Goal: Task Accomplishment & Management: Use online tool/utility

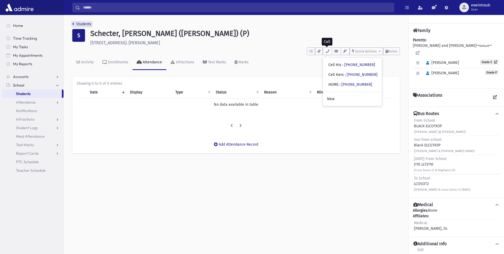
click at [77, 22] on link "Students" at bounding box center [81, 24] width 19 height 5
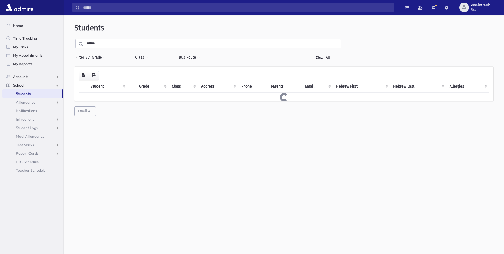
click at [83, 22] on div "Students ****** Filter By Grade * * * * * * * * * * Filter Class ** **" at bounding box center [284, 69] width 436 height 105
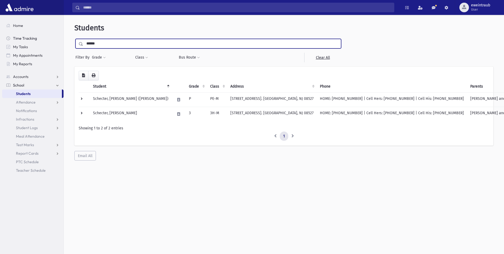
drag, startPoint x: 103, startPoint y: 42, endPoint x: 34, endPoint y: 38, distance: 68.7
click at [36, 40] on div "Search Results All Accounts" at bounding box center [252, 134] width 504 height 268
type input "********"
click at [74, 39] on input "submit" at bounding box center [81, 42] width 15 height 7
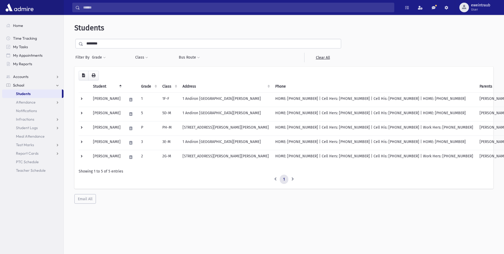
scroll to position [14, 0]
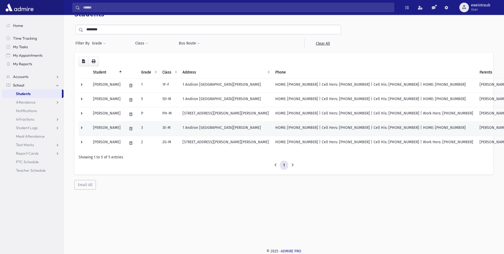
click at [117, 127] on td "Orlansky, Yitzchok" at bounding box center [107, 128] width 34 height 14
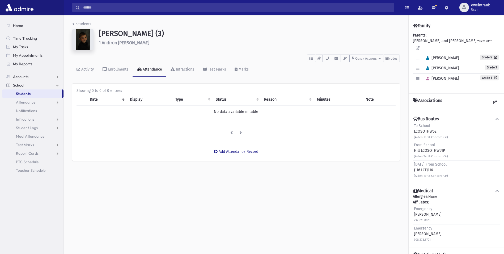
scroll to position [12, 0]
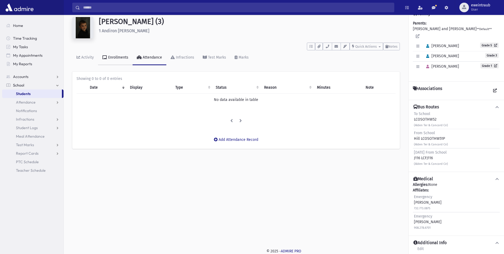
click at [123, 57] on div "Enrollments" at bounding box center [117, 57] width 21 height 5
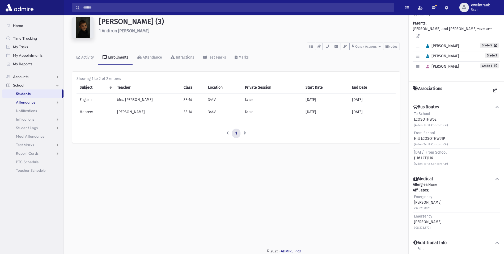
click at [24, 104] on span "Attendance" at bounding box center [26, 102] width 20 height 5
click at [24, 108] on span "Entry" at bounding box center [24, 110] width 9 height 5
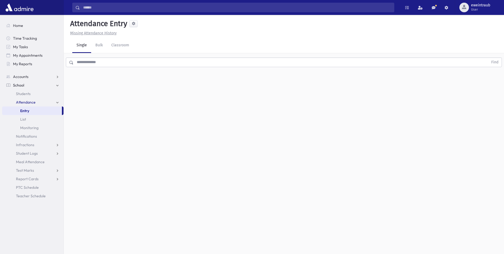
click at [80, 62] on input "text" at bounding box center [281, 62] width 415 height 10
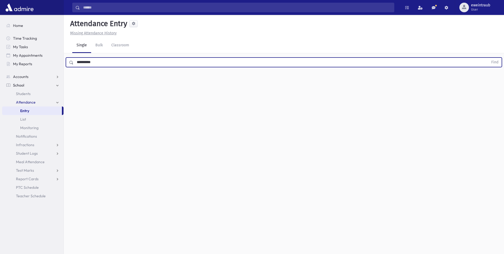
type input "**********"
click at [488, 58] on button "Find" at bounding box center [495, 62] width 14 height 9
click at [258, 79] on span "Exit" at bounding box center [259, 80] width 6 height 6
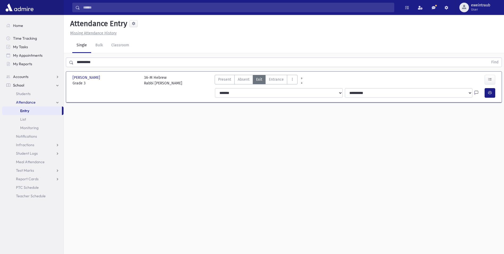
click at [476, 93] on icon at bounding box center [477, 93] width 4 height 5
drag, startPoint x: 477, startPoint y: 97, endPoint x: 472, endPoint y: 119, distance: 22.6
click at [472, 119] on textarea "Note" at bounding box center [466, 120] width 62 height 20
type textarea "**********"
click at [485, 137] on button "Save" at bounding box center [489, 140] width 15 height 10
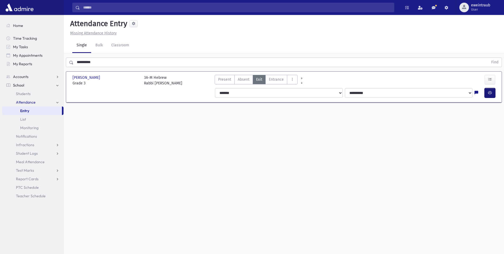
click at [486, 91] on button "button" at bounding box center [490, 93] width 11 height 10
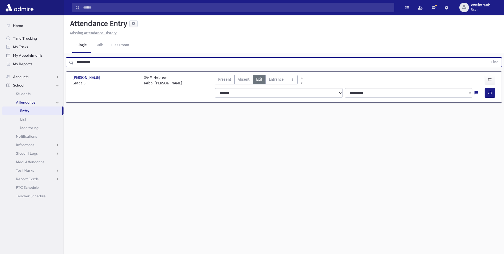
drag, startPoint x: 99, startPoint y: 60, endPoint x: 15, endPoint y: 54, distance: 84.5
click at [36, 61] on div "Search Results All Accounts" at bounding box center [252, 133] width 504 height 266
type input "**********"
click at [488, 58] on button "Find" at bounding box center [495, 62] width 14 height 9
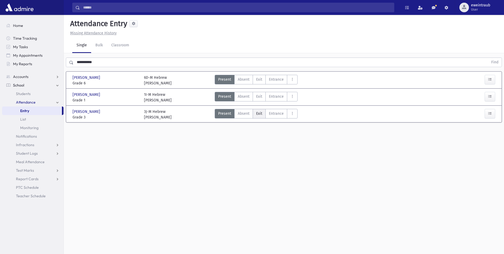
click at [261, 112] on span "Exit" at bounding box center [259, 114] width 6 height 6
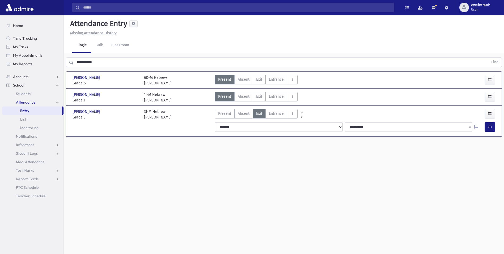
click at [477, 126] on icon at bounding box center [477, 127] width 4 height 5
click at [460, 150] on textarea "Note" at bounding box center [466, 154] width 62 height 20
type textarea "**********"
drag, startPoint x: 493, startPoint y: 171, endPoint x: 490, endPoint y: 170, distance: 2.7
click at [492, 171] on button "Save" at bounding box center [489, 174] width 15 height 10
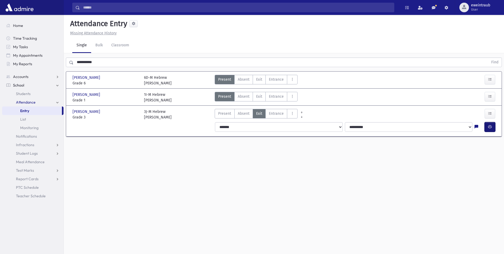
click at [491, 127] on icon "button" at bounding box center [490, 126] width 4 height 5
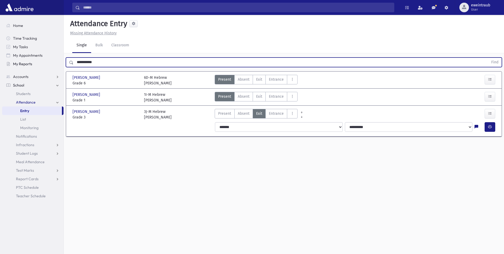
drag, startPoint x: 96, startPoint y: 67, endPoint x: 7, endPoint y: 66, distance: 89.6
click at [11, 68] on div "Search Results All Accounts" at bounding box center [252, 133] width 504 height 266
type input "**********"
click at [488, 58] on button "Find" at bounding box center [495, 62] width 14 height 9
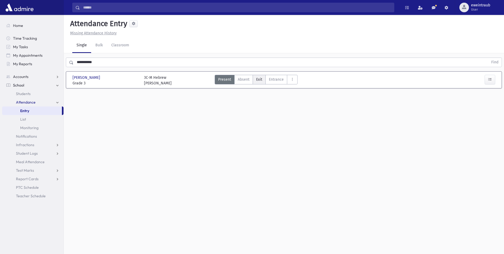
drag, startPoint x: 259, startPoint y: 83, endPoint x: 258, endPoint y: 80, distance: 3.4
click at [259, 84] on label "Exit Ex" at bounding box center [259, 80] width 13 height 10
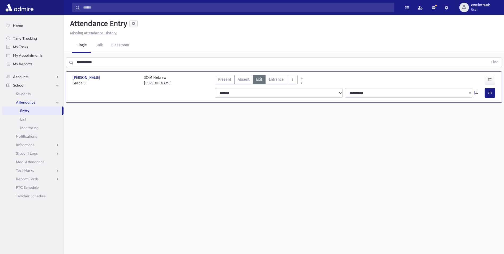
click at [478, 94] on icon at bounding box center [477, 93] width 4 height 5
click at [480, 118] on textarea "Note" at bounding box center [466, 120] width 62 height 20
type textarea "**********"
click at [491, 137] on button "Save" at bounding box center [489, 140] width 15 height 10
click at [492, 92] on button "button" at bounding box center [490, 93] width 11 height 10
